Goal: Task Accomplishment & Management: Manage account settings

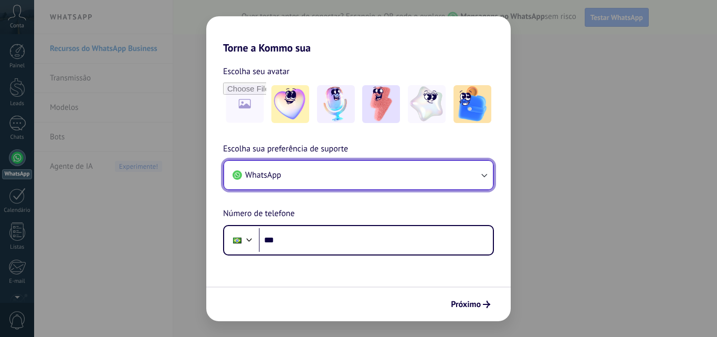
click at [351, 177] on button "WhatsApp" at bounding box center [358, 175] width 269 height 28
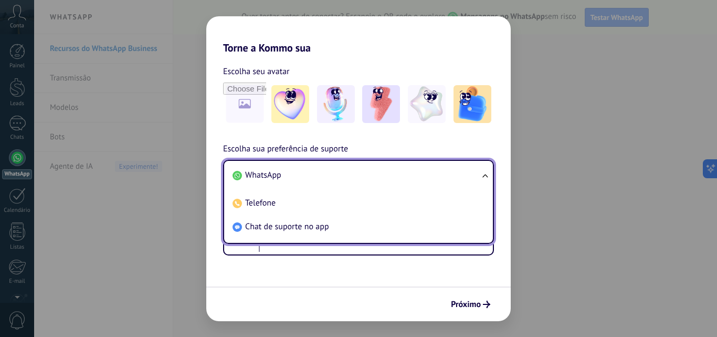
click at [350, 169] on li "WhatsApp" at bounding box center [356, 175] width 256 height 24
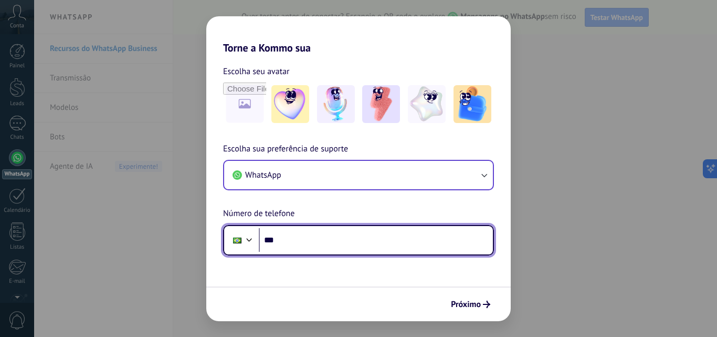
click at [360, 245] on input "***" at bounding box center [376, 240] width 234 height 24
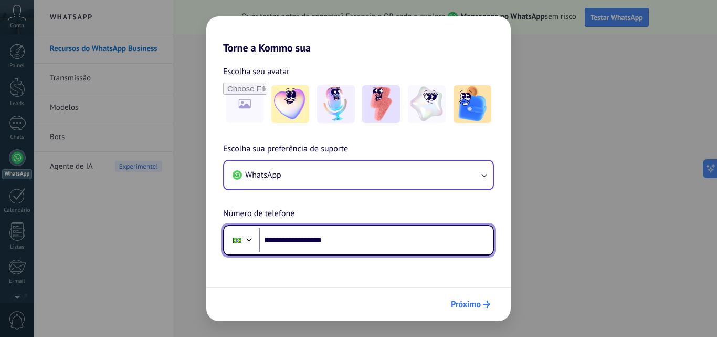
type input "**********"
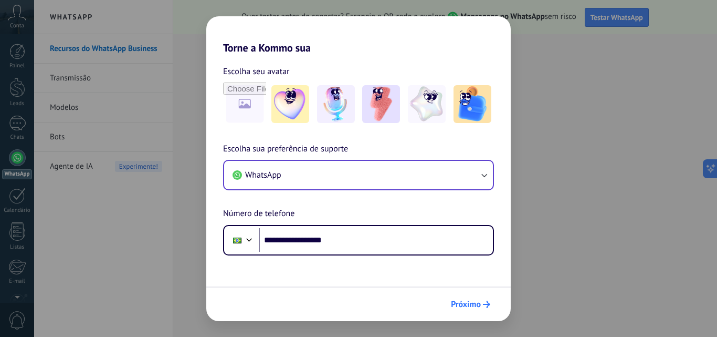
click at [465, 300] on span "Próximo" at bounding box center [466, 303] width 30 height 7
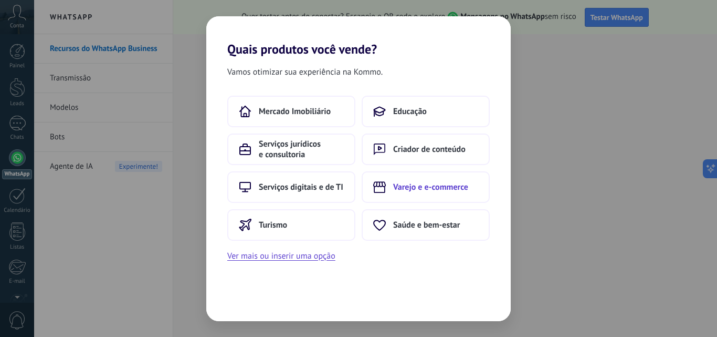
click at [389, 185] on button "Varejo e e-commerce" at bounding box center [426, 187] width 128 height 32
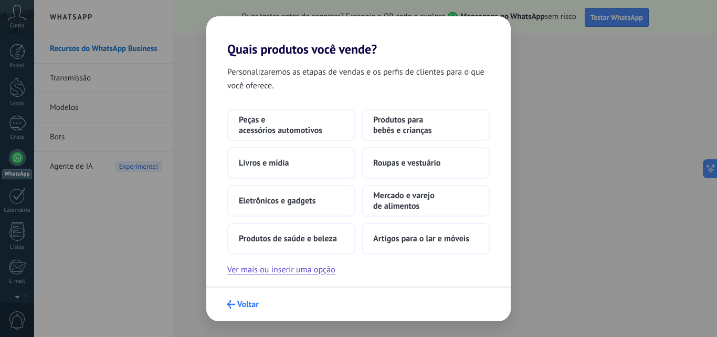
click at [243, 300] on span "Voltar" at bounding box center [248, 303] width 22 height 7
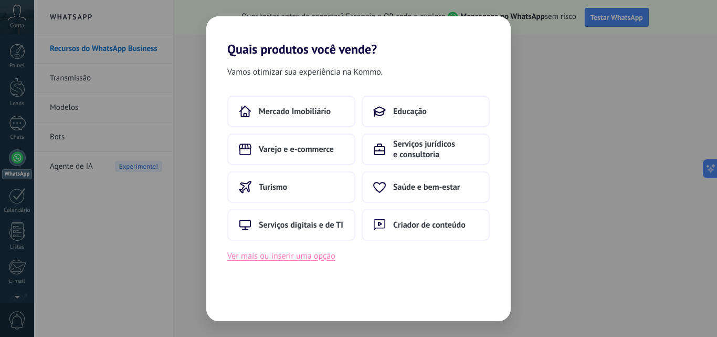
click at [284, 259] on button "Ver mais ou inserir uma opção" at bounding box center [281, 256] width 108 height 14
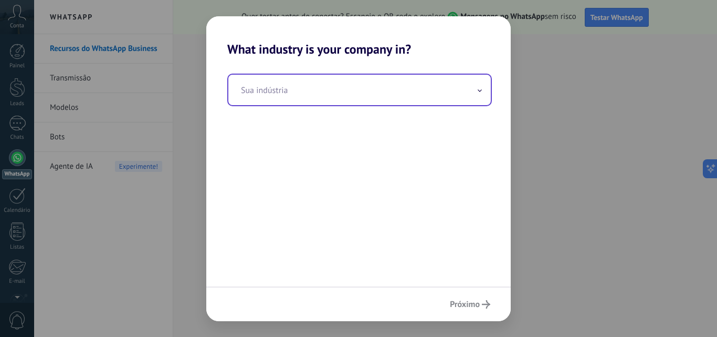
click at [293, 97] on input "text" at bounding box center [359, 90] width 263 height 30
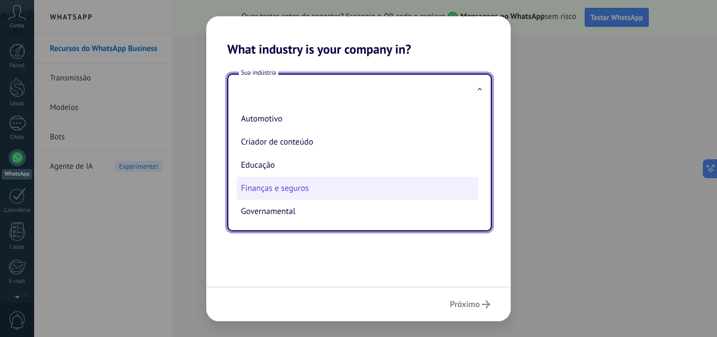
click at [284, 187] on li "Finanças e seguros" at bounding box center [358, 187] width 242 height 23
type input "**********"
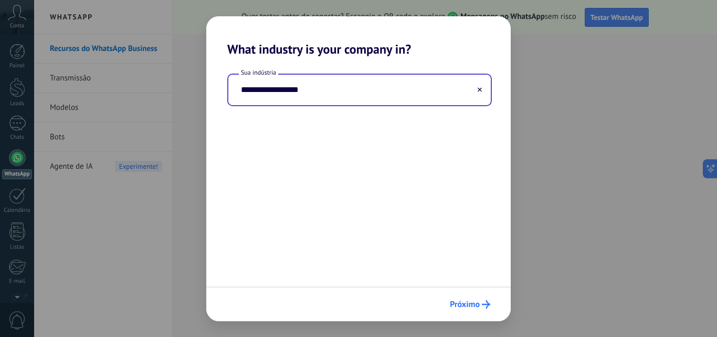
click at [474, 300] on span "Próximo" at bounding box center [465, 303] width 30 height 7
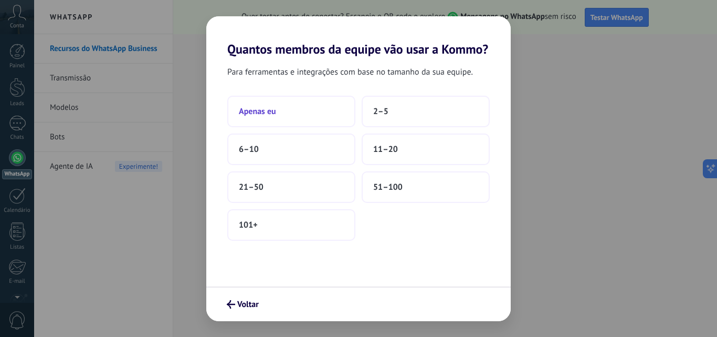
click at [286, 109] on button "Apenas eu" at bounding box center [291, 112] width 128 height 32
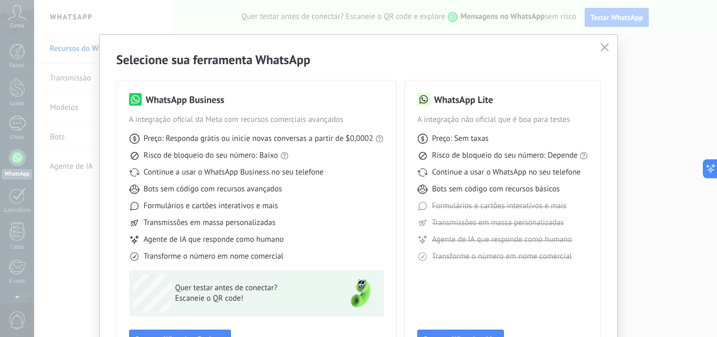
click at [604, 50] on icon "button" at bounding box center [605, 47] width 8 height 8
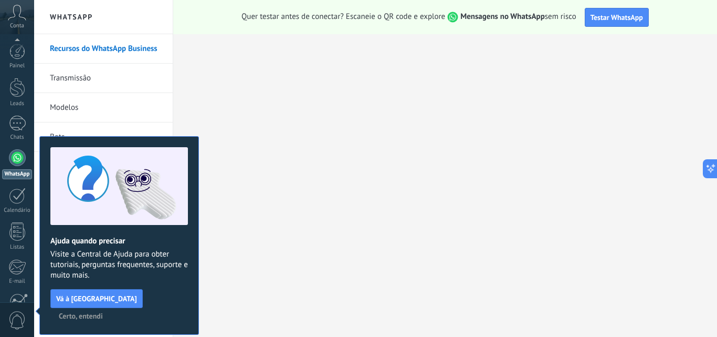
scroll to position [100, 0]
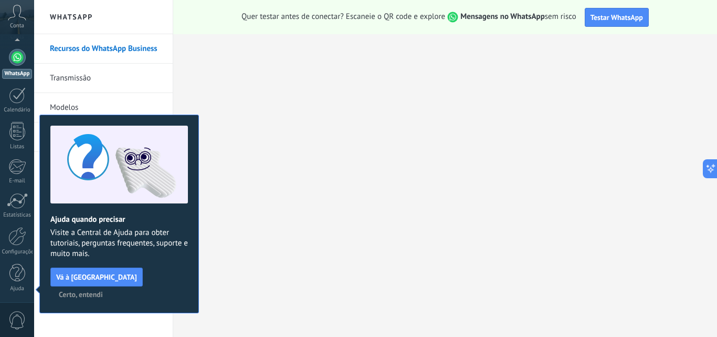
click at [103, 290] on span "Certo, entendi" at bounding box center [81, 293] width 44 height 7
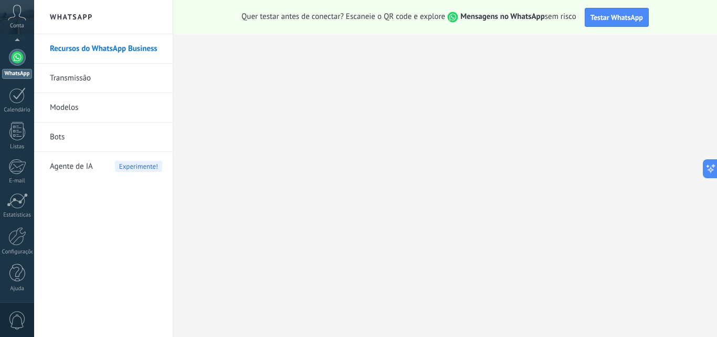
click at [79, 75] on link "Transmissão" at bounding box center [106, 78] width 112 height 29
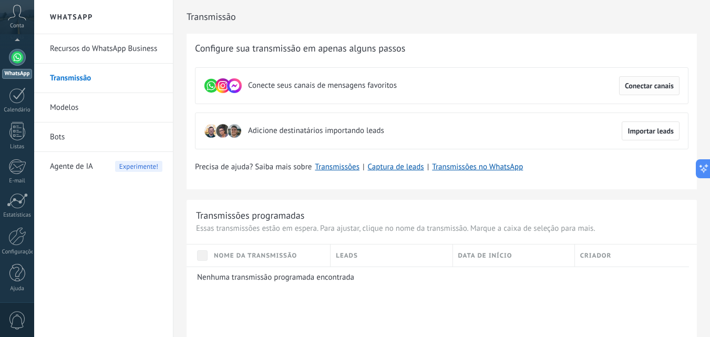
click at [648, 89] on span "Conectar canais" at bounding box center [648, 85] width 49 height 7
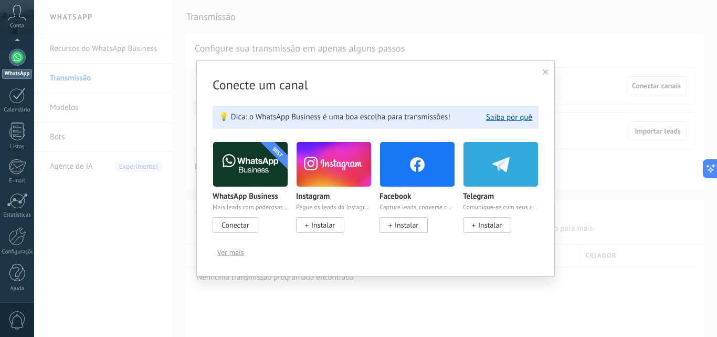
click at [232, 227] on span "Conectar" at bounding box center [235, 224] width 27 height 9
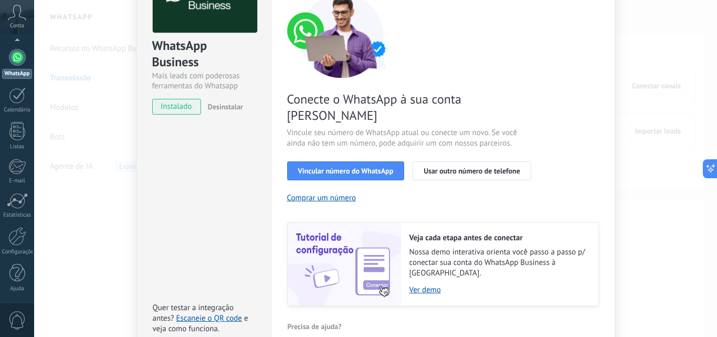
scroll to position [105, 0]
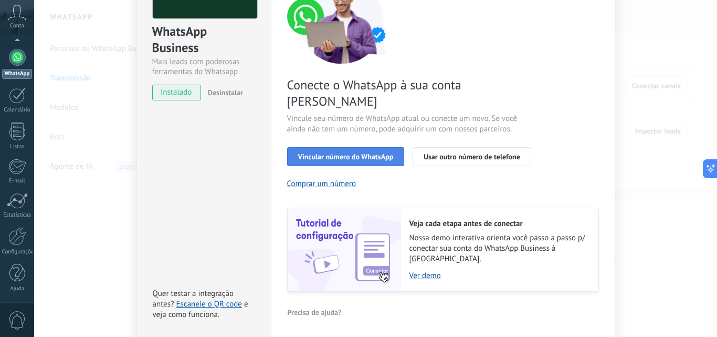
click at [354, 147] on button "Vincular número do WhatsApp" at bounding box center [346, 156] width 118 height 19
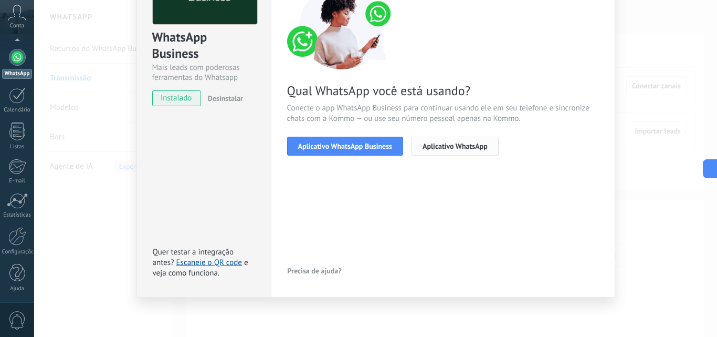
click at [436, 147] on span "Aplicativo WhatsApp" at bounding box center [455, 145] width 65 height 7
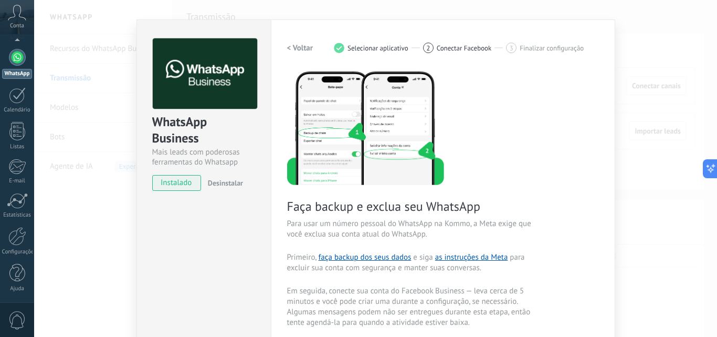
scroll to position [8, 0]
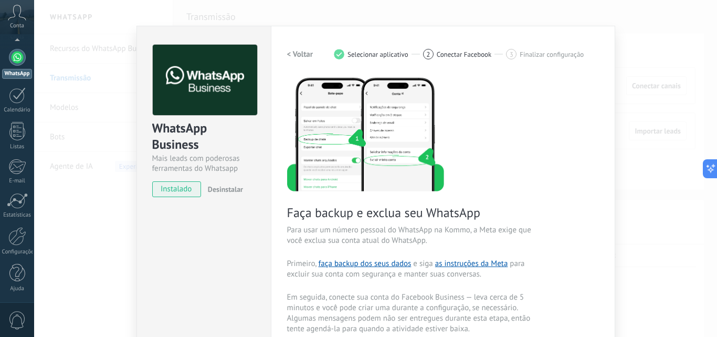
click at [292, 49] on h2 "< Voltar" at bounding box center [300, 54] width 26 height 10
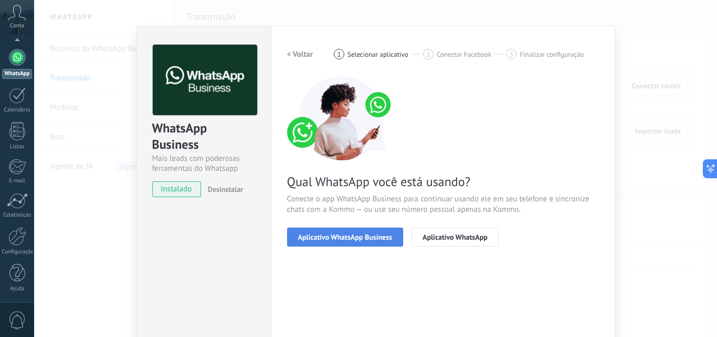
click at [332, 238] on span "Aplicativo WhatsApp Business" at bounding box center [345, 236] width 94 height 7
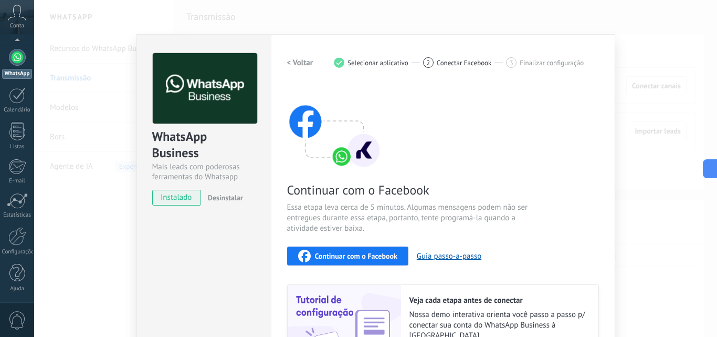
scroll to position [0, 0]
click at [21, 158] on div at bounding box center [17, 157] width 17 height 17
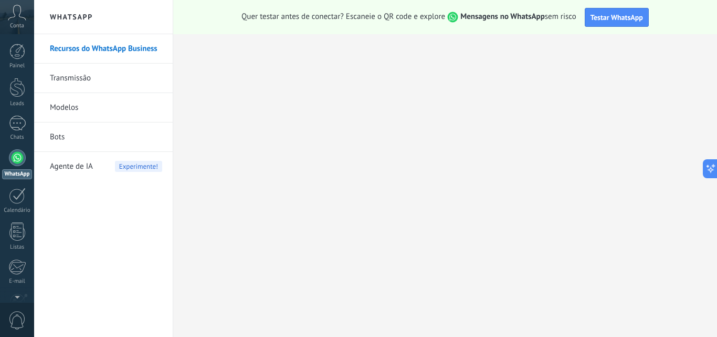
click at [612, 27] on div "Quer testar antes de conectar? Escaneie o QR code e explore Mensagens no WhatsA…" at bounding box center [445, 17] width 544 height 34
click at [612, 18] on span "Testar WhatsApp" at bounding box center [617, 17] width 53 height 9
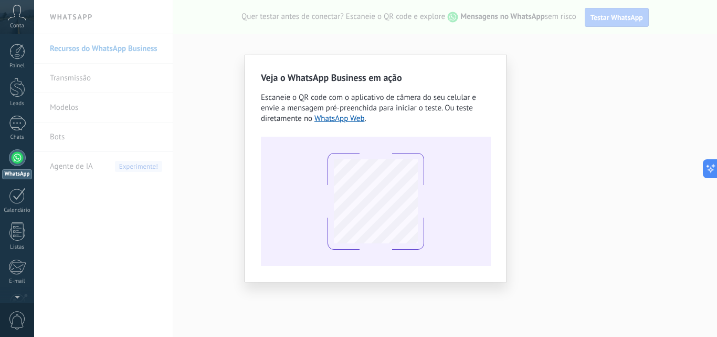
click at [611, 170] on div "Veja o WhatsApp Business em ação Escaneie o QR code com o aplicativo de câmera …" at bounding box center [375, 168] width 683 height 337
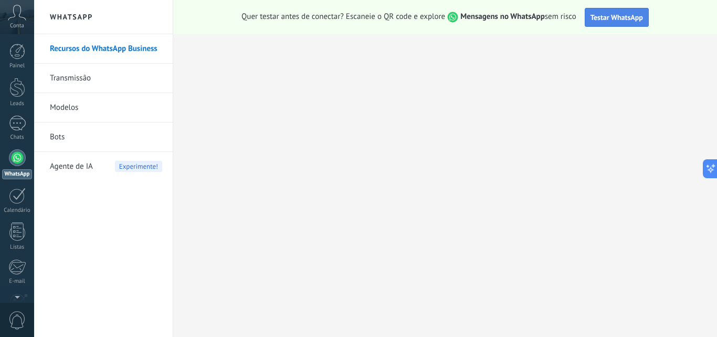
click at [612, 16] on span "Testar WhatsApp" at bounding box center [617, 17] width 53 height 9
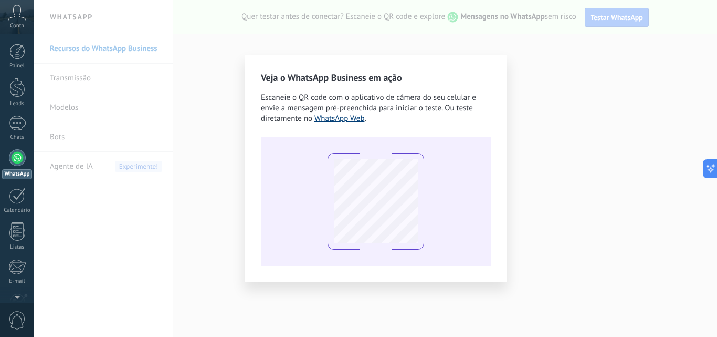
click at [336, 121] on link "WhatsApp Web" at bounding box center [340, 118] width 50 height 10
click at [350, 117] on link "WhatsApp Web" at bounding box center [340, 118] width 50 height 10
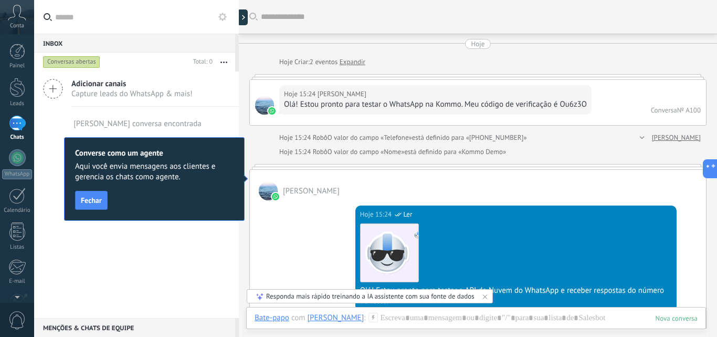
scroll to position [16, 0]
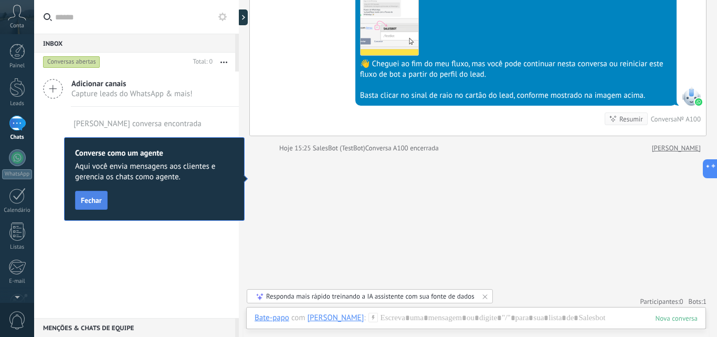
click at [90, 201] on span "Fechar" at bounding box center [91, 199] width 21 height 7
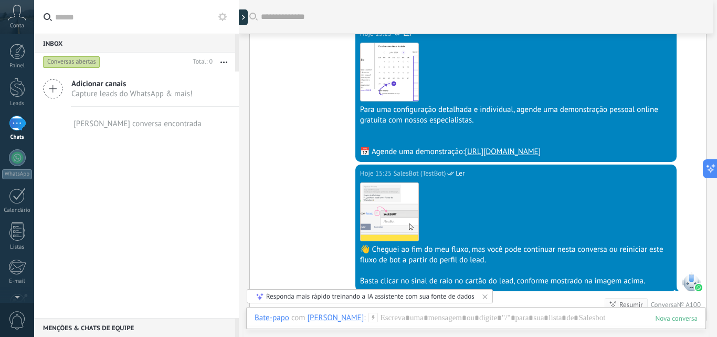
scroll to position [1464, 0]
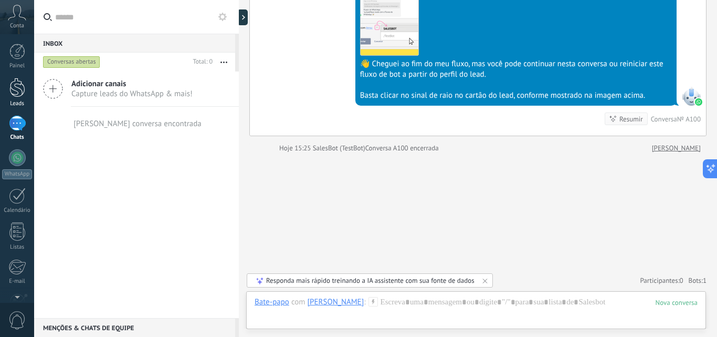
click at [12, 90] on div at bounding box center [17, 87] width 16 height 19
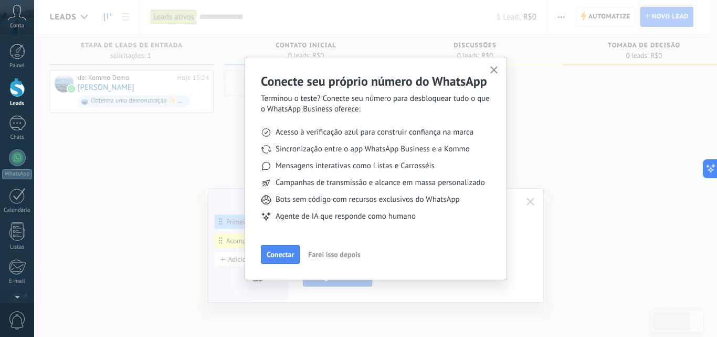
click at [495, 68] on icon "button" at bounding box center [495, 70] width 8 height 8
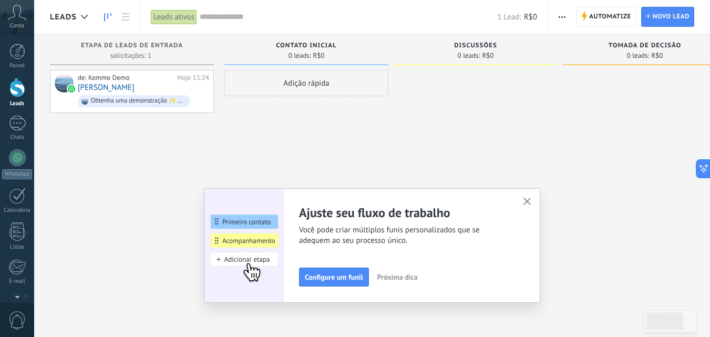
click at [534, 202] on button "button" at bounding box center [526, 202] width 13 height 14
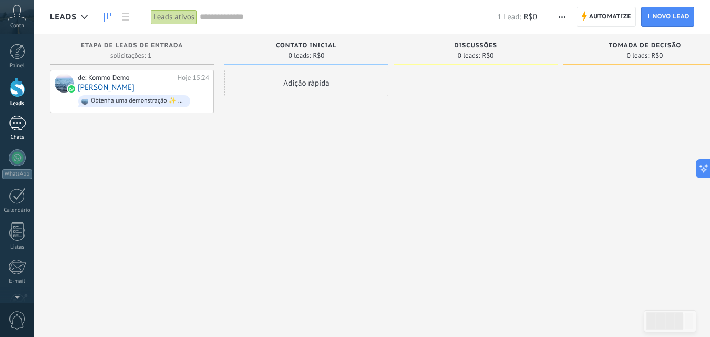
click at [21, 122] on div "1" at bounding box center [17, 123] width 17 height 15
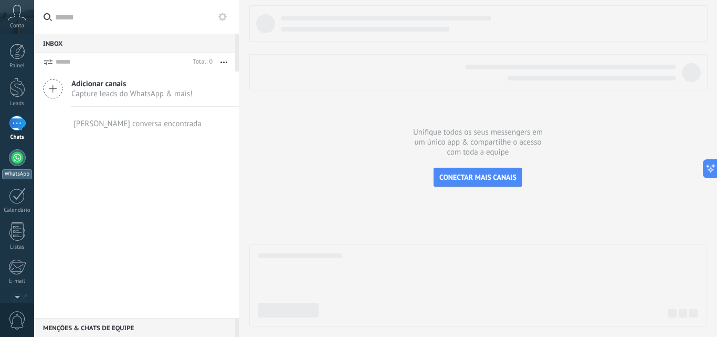
click at [15, 161] on div at bounding box center [17, 157] width 17 height 17
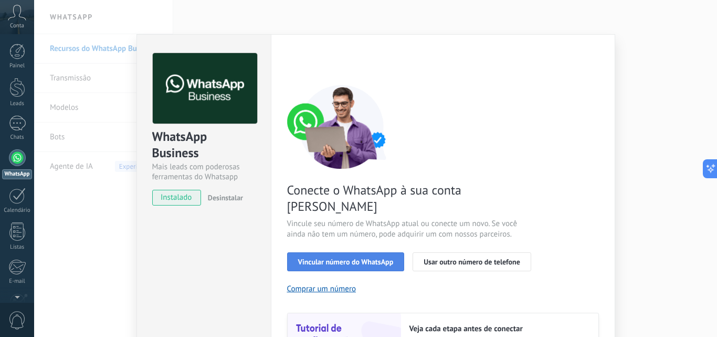
click at [367, 258] on span "Vincular número do WhatsApp" at bounding box center [346, 261] width 96 height 7
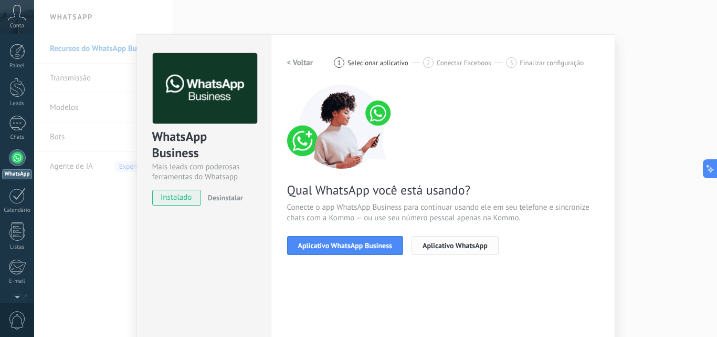
click at [450, 246] on span "Aplicativo WhatsApp" at bounding box center [455, 245] width 65 height 7
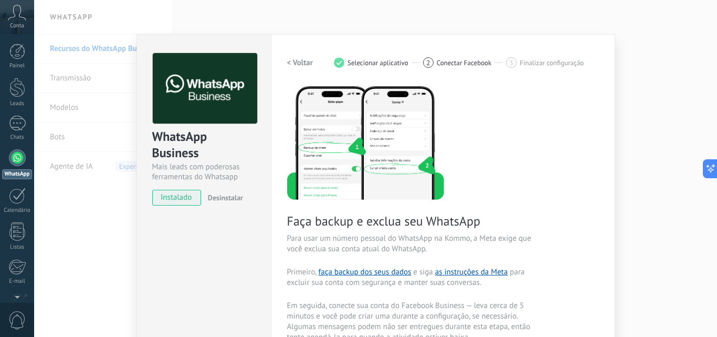
click at [645, 27] on div "WhatsApp Business Mais leads com poderosas ferramentas do Whatsapp instalado De…" at bounding box center [375, 168] width 683 height 337
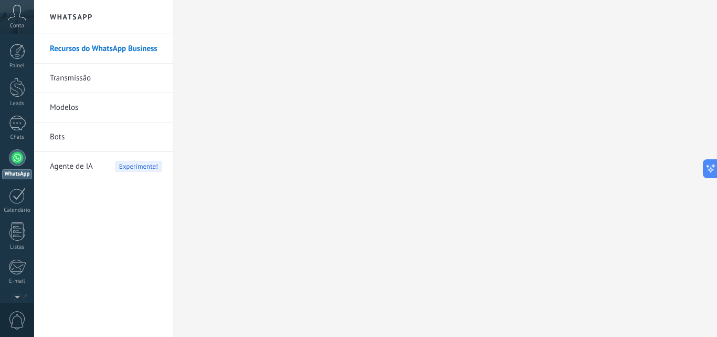
click at [16, 17] on icon at bounding box center [17, 13] width 18 height 16
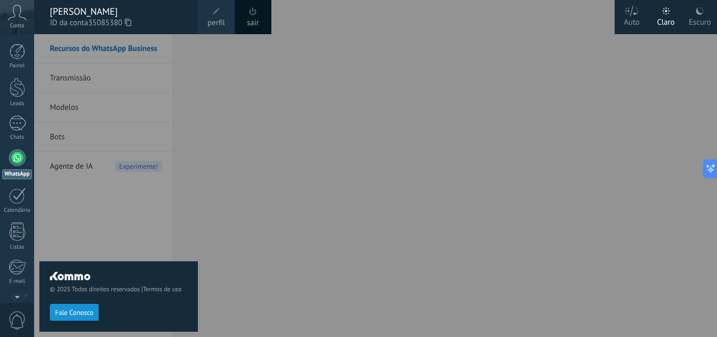
click at [82, 12] on div "[PERSON_NAME]" at bounding box center [119, 12] width 138 height 12
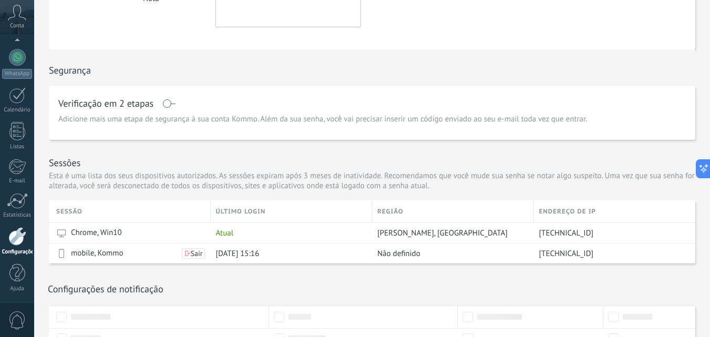
scroll to position [263, 0]
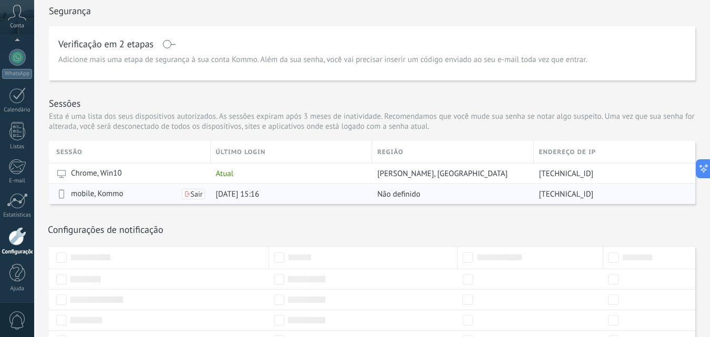
click at [192, 194] on span "Sair" at bounding box center [197, 193] width 12 height 7
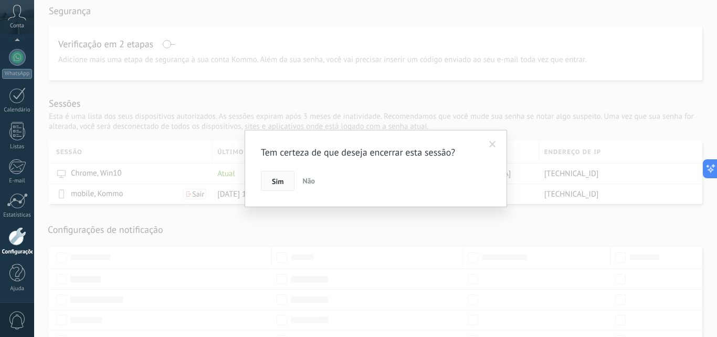
click at [283, 181] on span "Sim" at bounding box center [278, 181] width 12 height 7
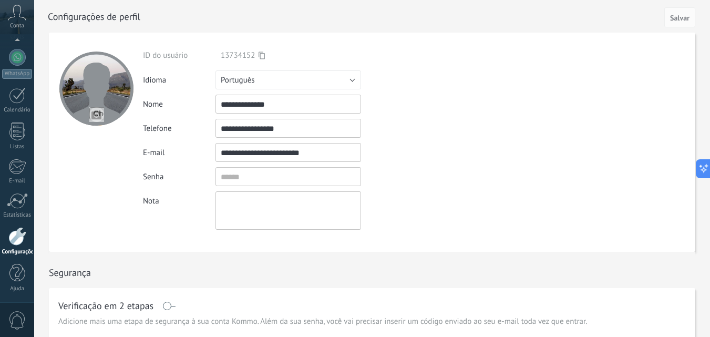
scroll to position [0, 0]
click at [316, 176] on input "textbox" at bounding box center [287, 177] width 145 height 19
click at [444, 152] on div "Digite um endereço de email válido" at bounding box center [418, 153] width 114 height 9
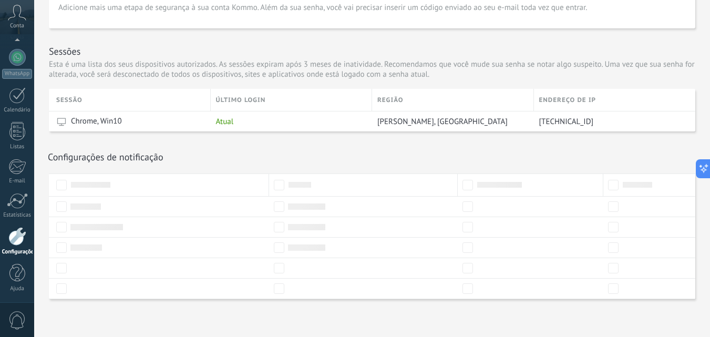
scroll to position [316, 0]
click at [281, 118] on div "Atual" at bounding box center [289, 120] width 157 height 20
click at [74, 119] on span "Chrome, Win10" at bounding box center [96, 119] width 51 height 11
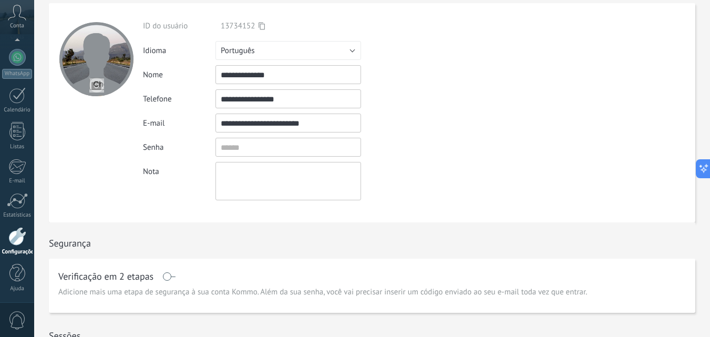
scroll to position [0, 0]
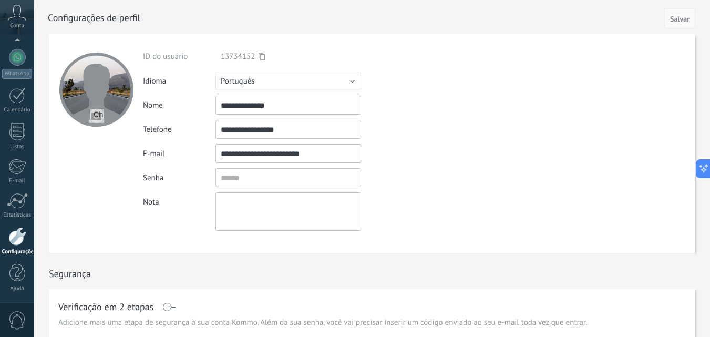
click at [680, 28] on button "Salvar" at bounding box center [679, 18] width 31 height 20
click at [679, 19] on span "Salvar" at bounding box center [679, 18] width 19 height 7
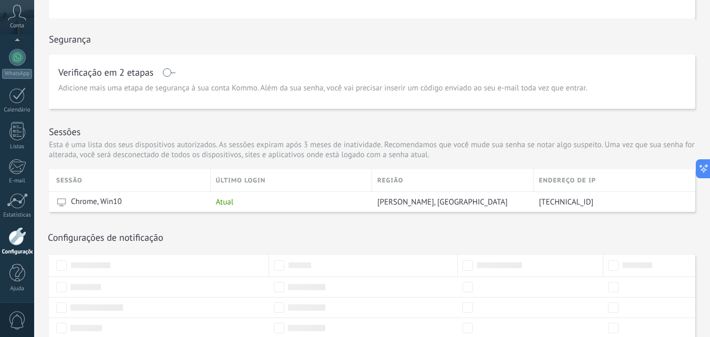
scroll to position [263, 0]
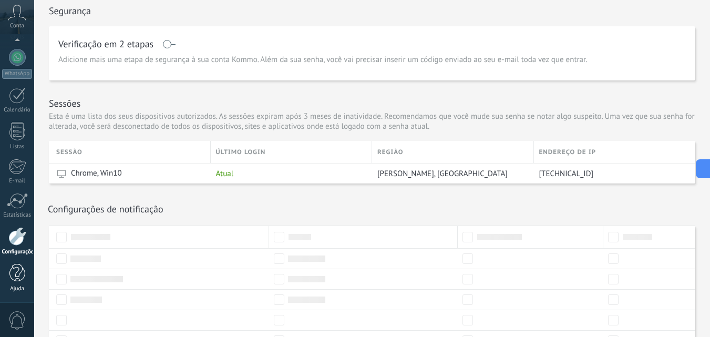
click at [22, 266] on div at bounding box center [17, 273] width 16 height 18
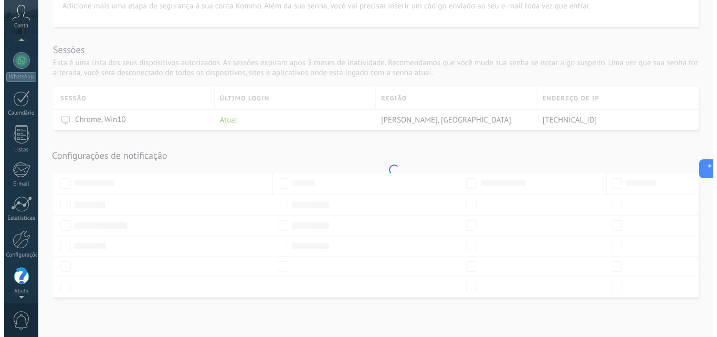
scroll to position [85, 0]
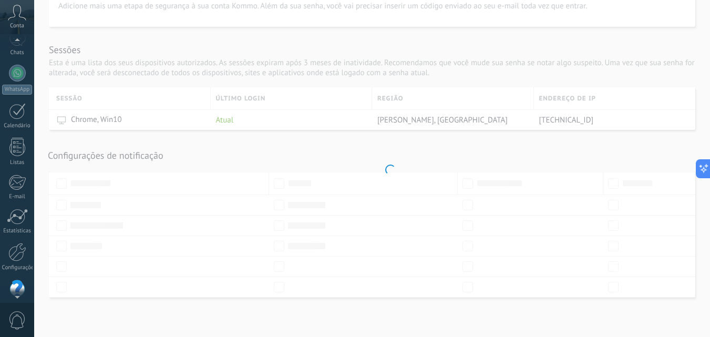
click at [16, 12] on icon at bounding box center [17, 13] width 18 height 16
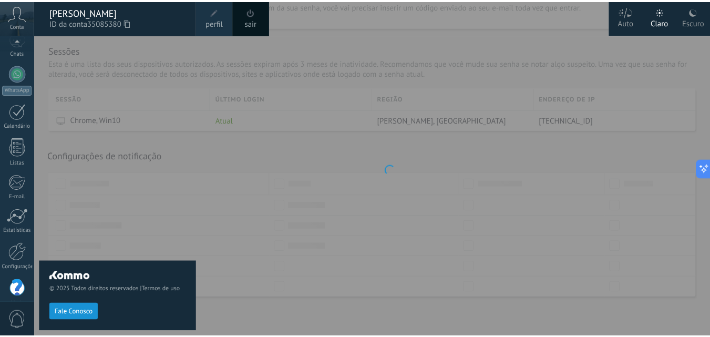
scroll to position [100, 0]
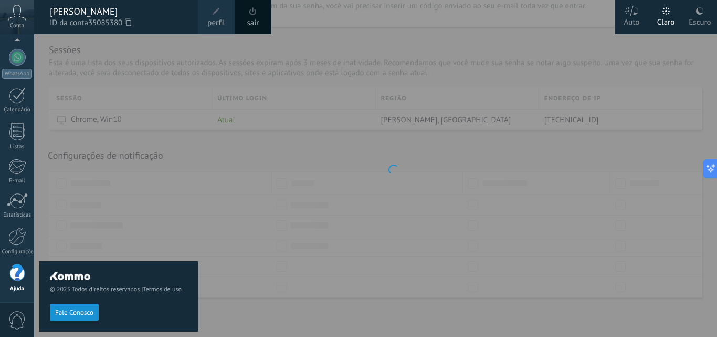
click at [251, 13] on span at bounding box center [252, 11] width 7 height 8
